Goal: Navigation & Orientation: Find specific page/section

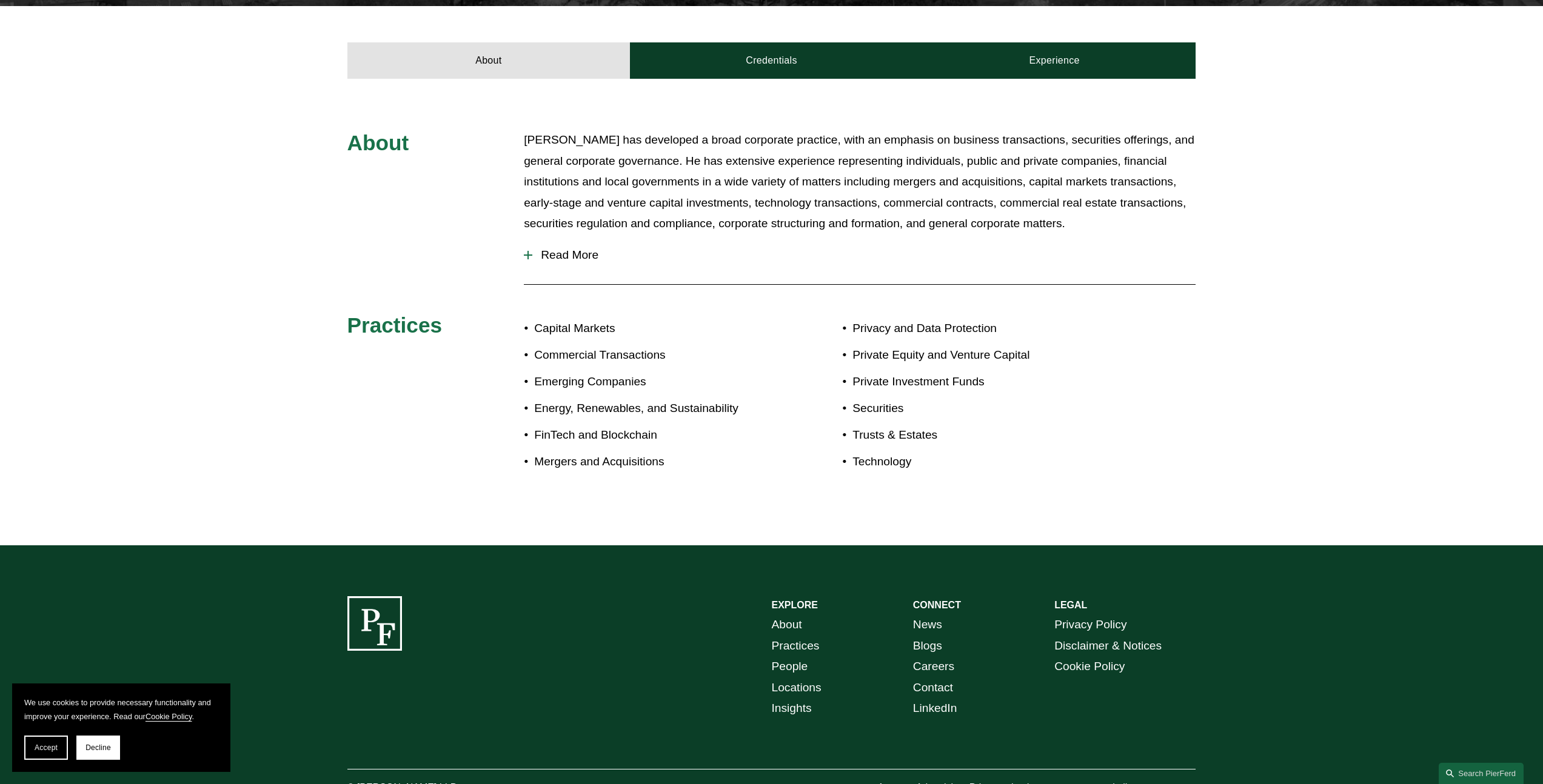
scroll to position [498, 0]
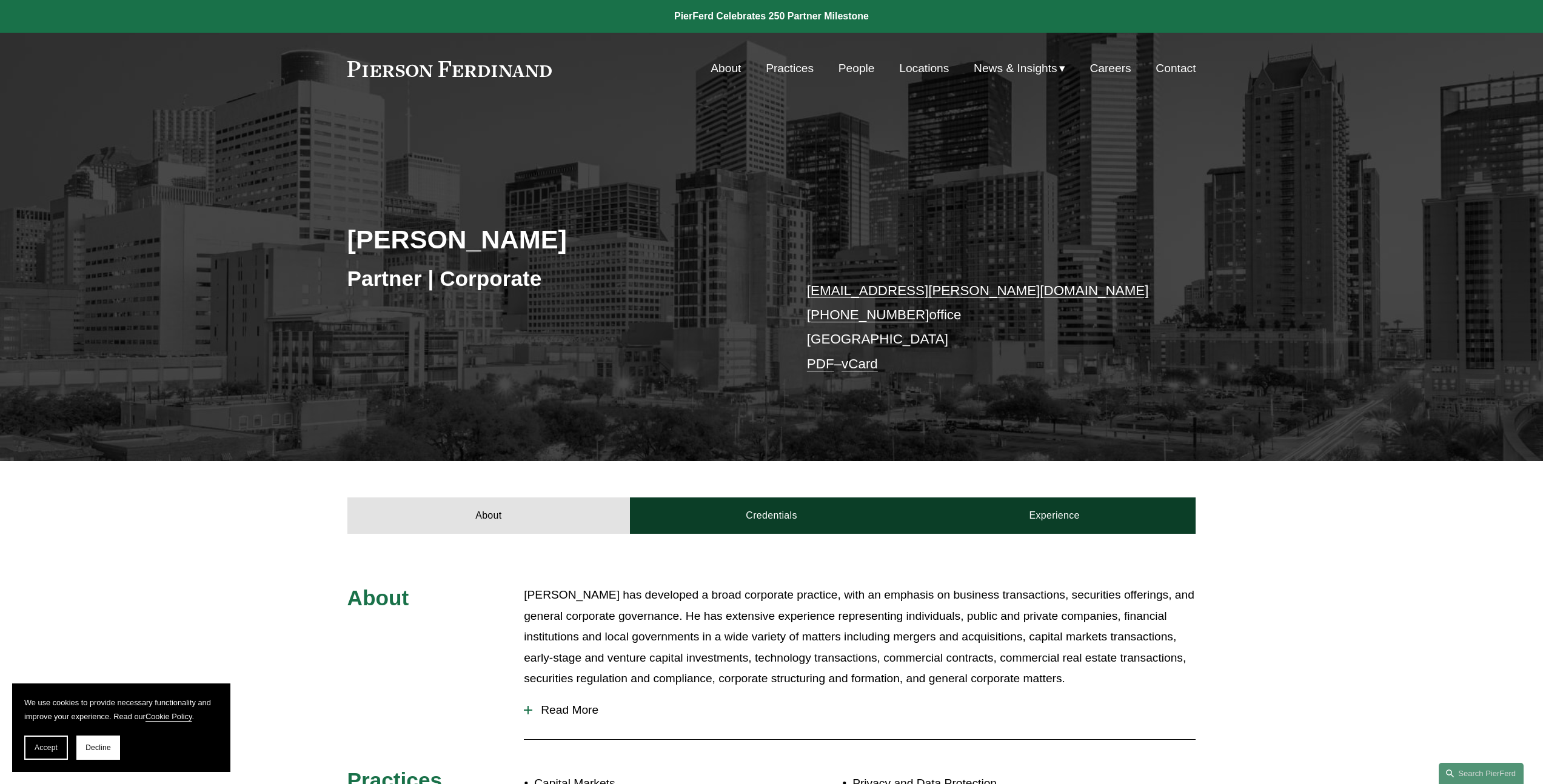
click at [861, 69] on link "People" at bounding box center [857, 68] width 36 height 23
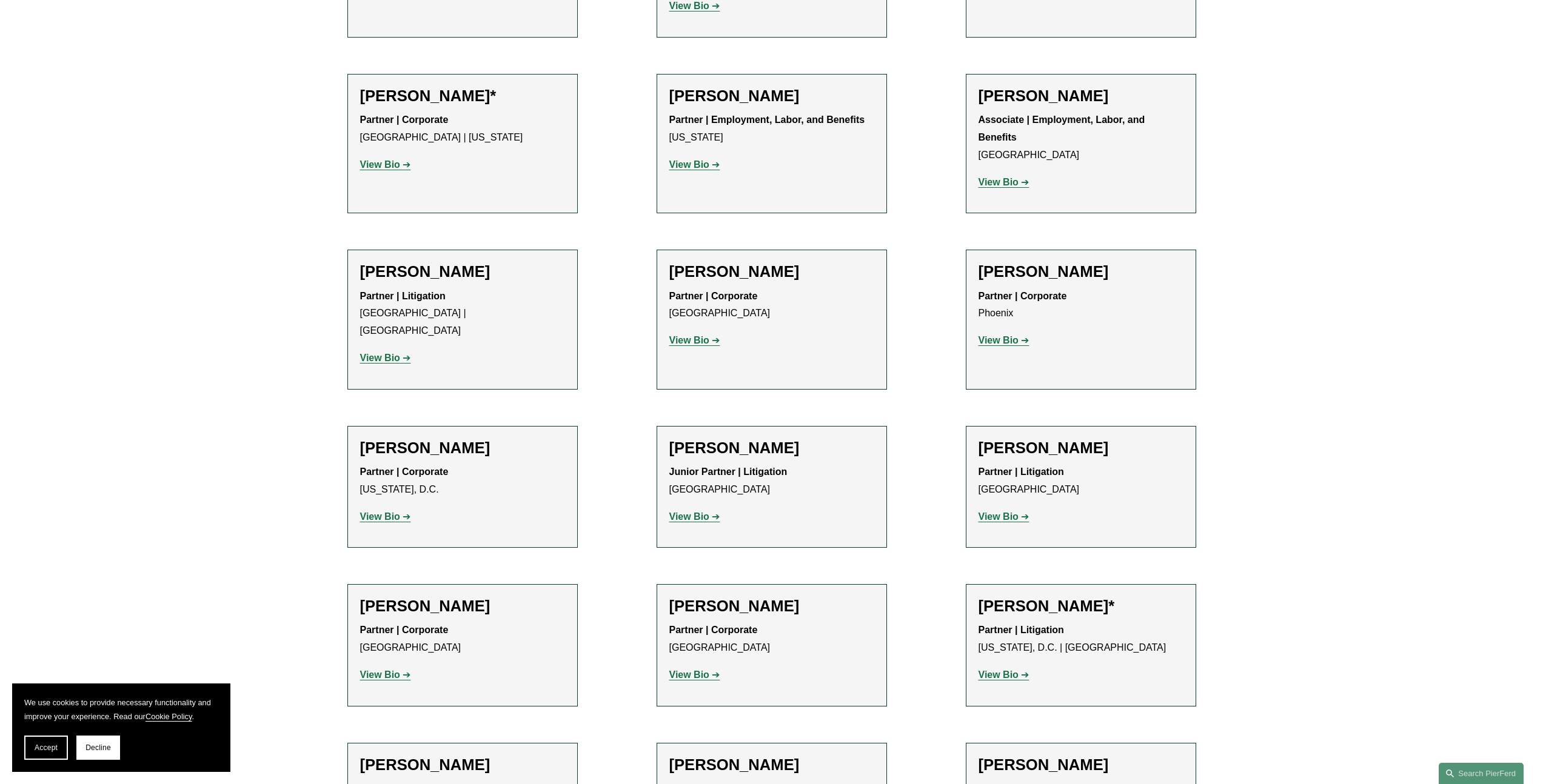
scroll to position [5427, 0]
